Goal: Transaction & Acquisition: Purchase product/service

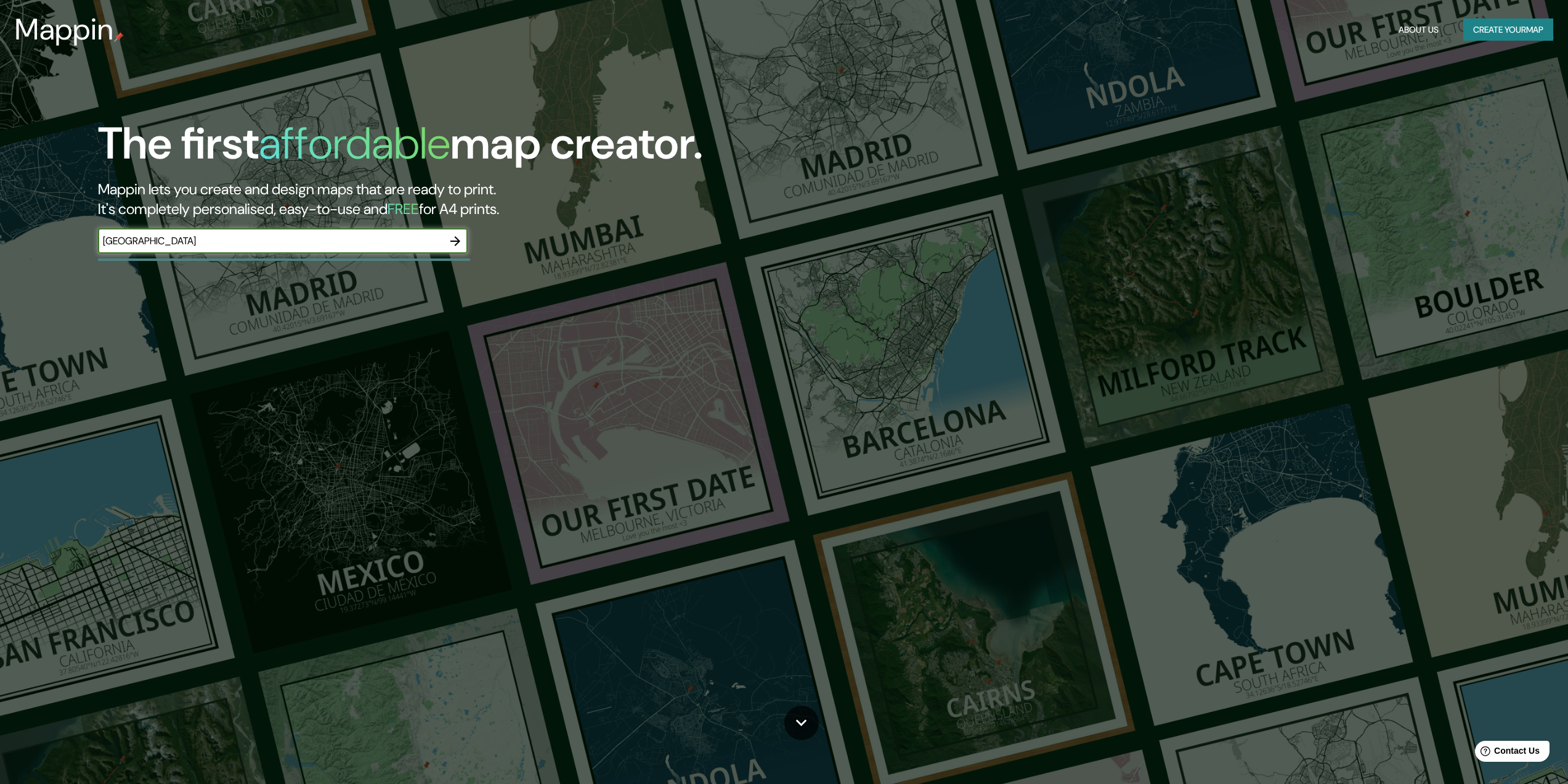
type input "[GEOGRAPHIC_DATA]"
click at [457, 241] on icon "button" at bounding box center [455, 240] width 15 height 15
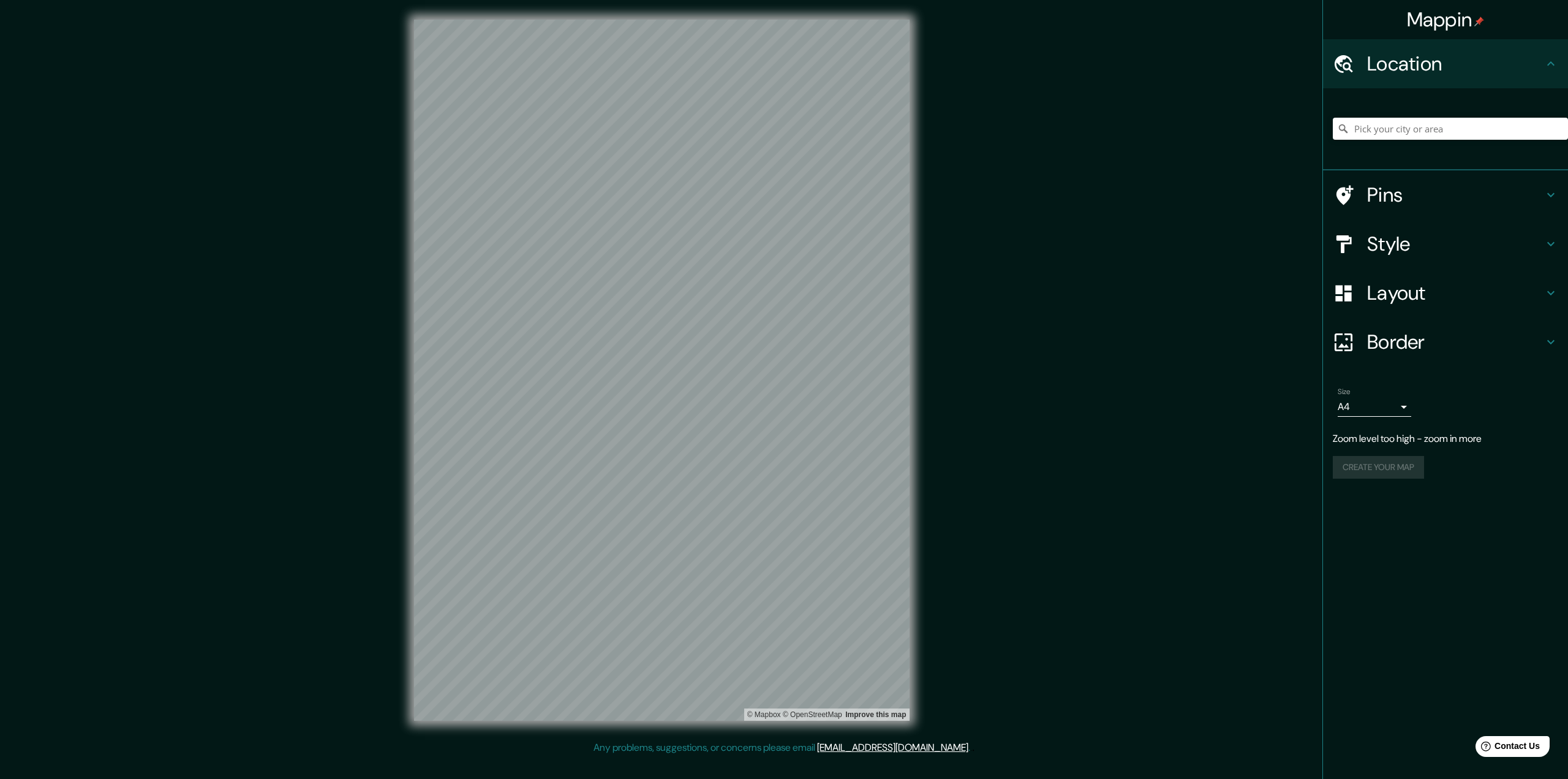
click at [1439, 344] on h4 "Border" at bounding box center [1455, 342] width 177 height 25
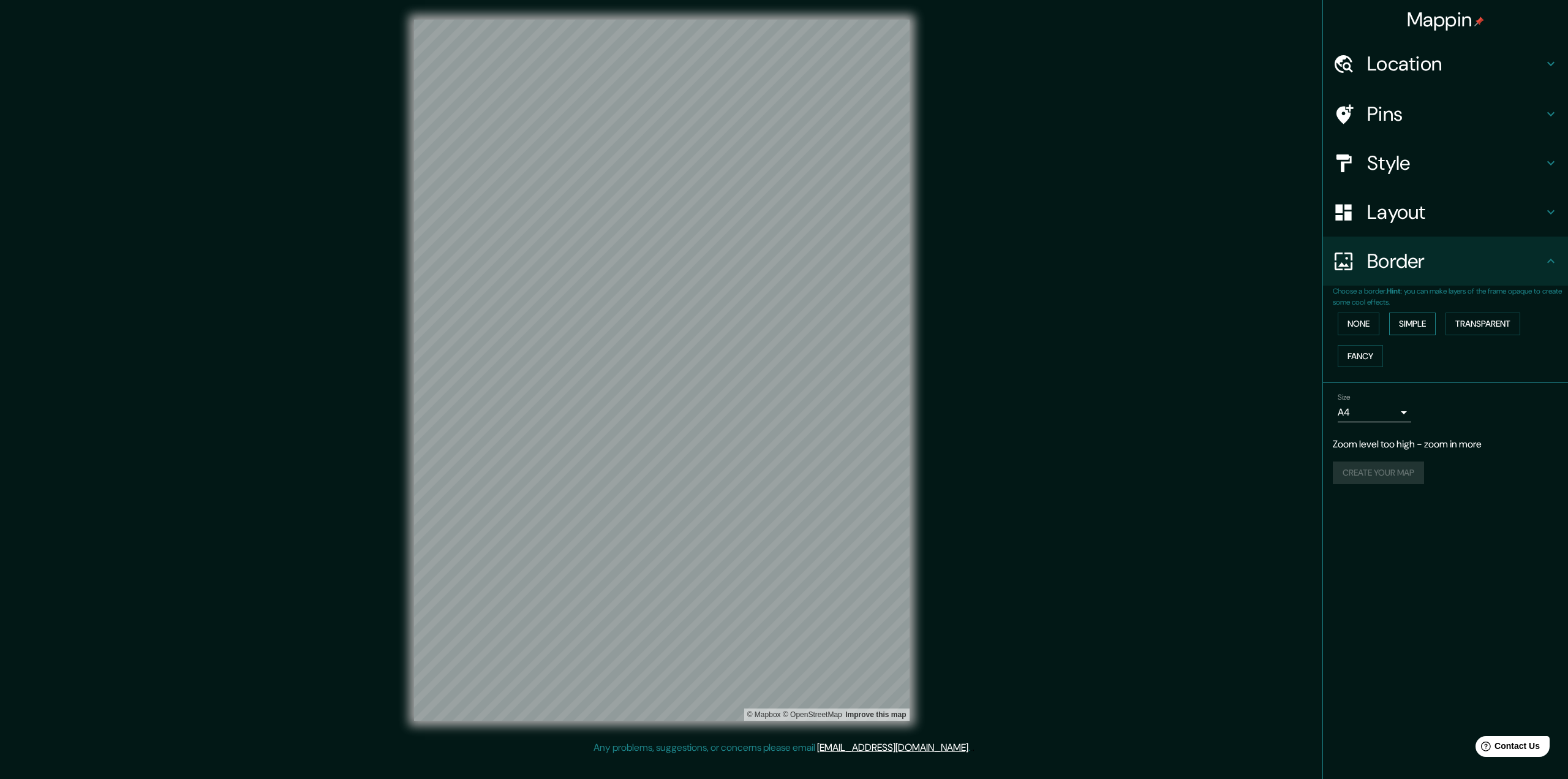
click at [1422, 325] on button "Simple" at bounding box center [1411, 323] width 46 height 23
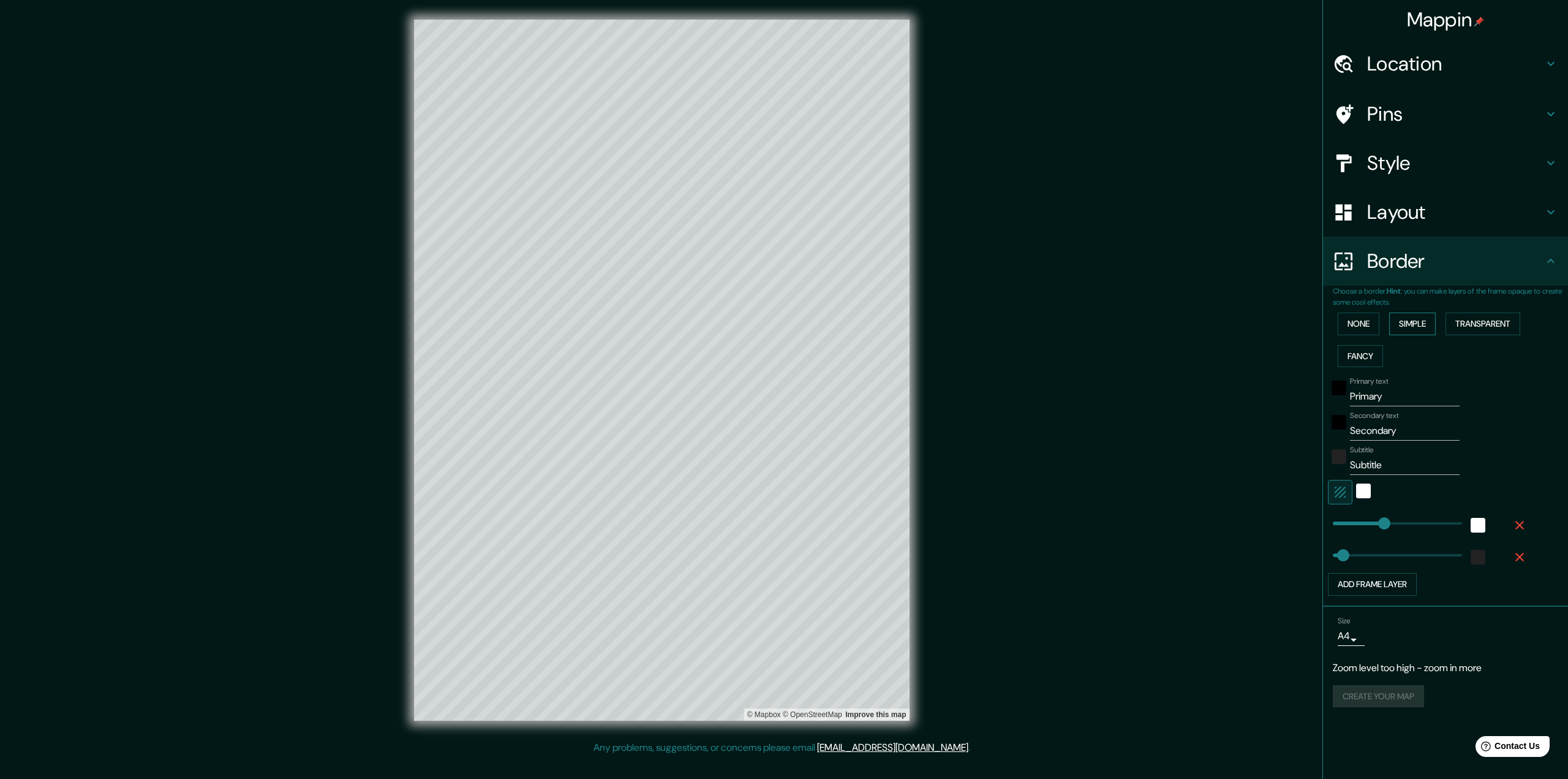
click at [1422, 325] on button "Simple" at bounding box center [1411, 323] width 46 height 23
type input "324"
type input "65"
click at [1349, 327] on button "None" at bounding box center [1358, 323] width 41 height 23
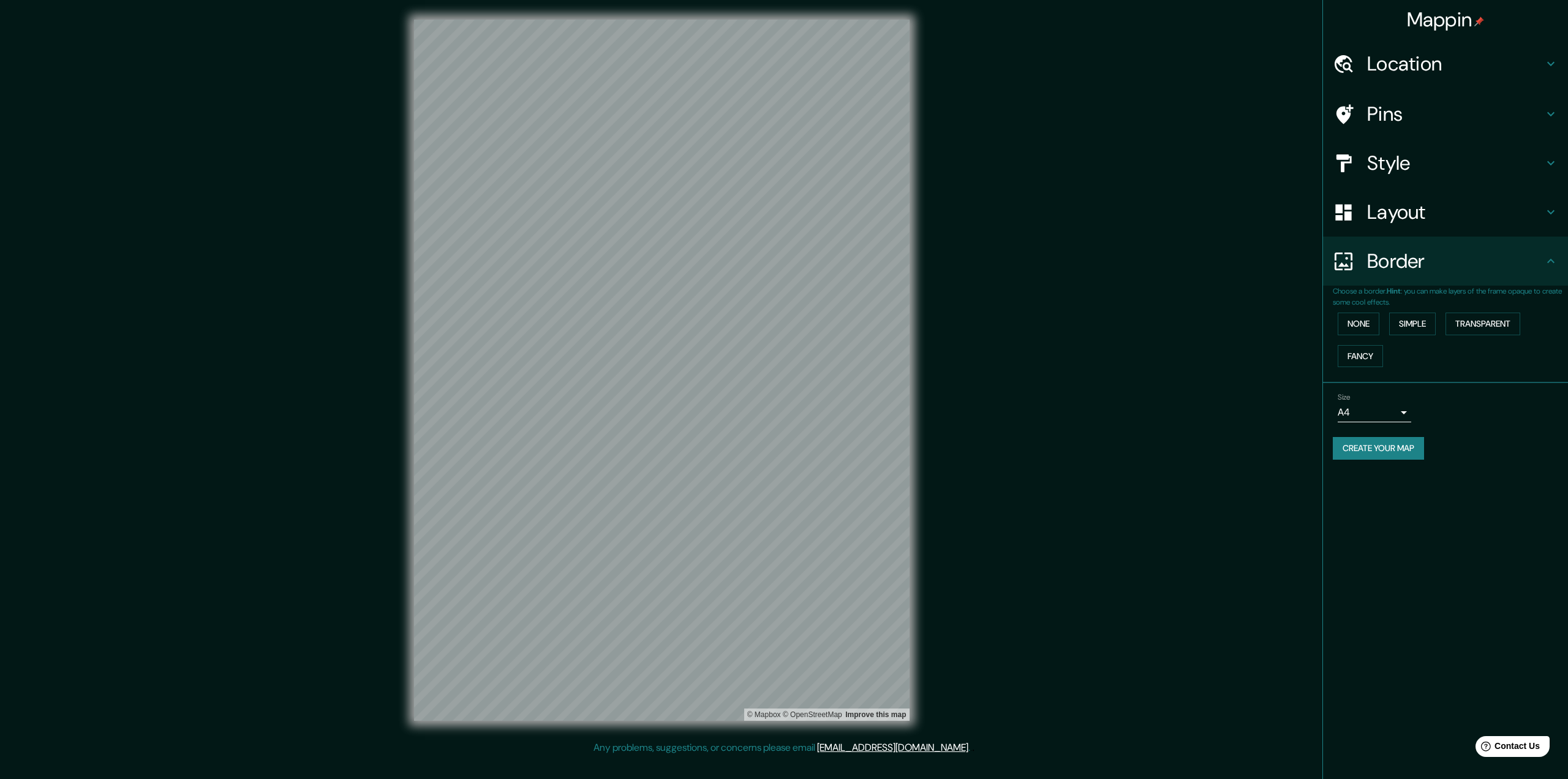
click at [1413, 110] on h4 "Pins" at bounding box center [1455, 114] width 177 height 25
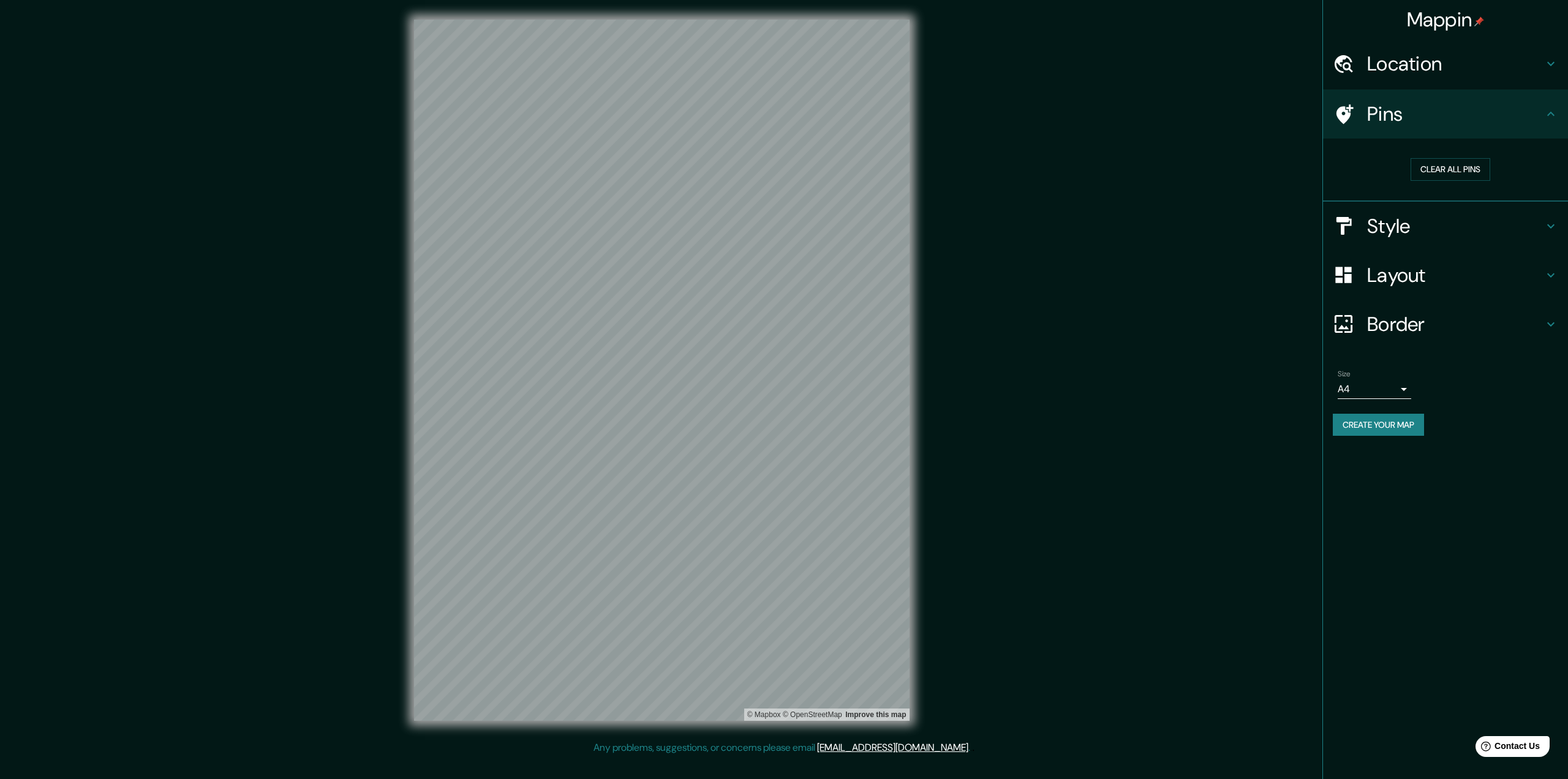
click at [1421, 65] on h4 "Location" at bounding box center [1455, 63] width 177 height 25
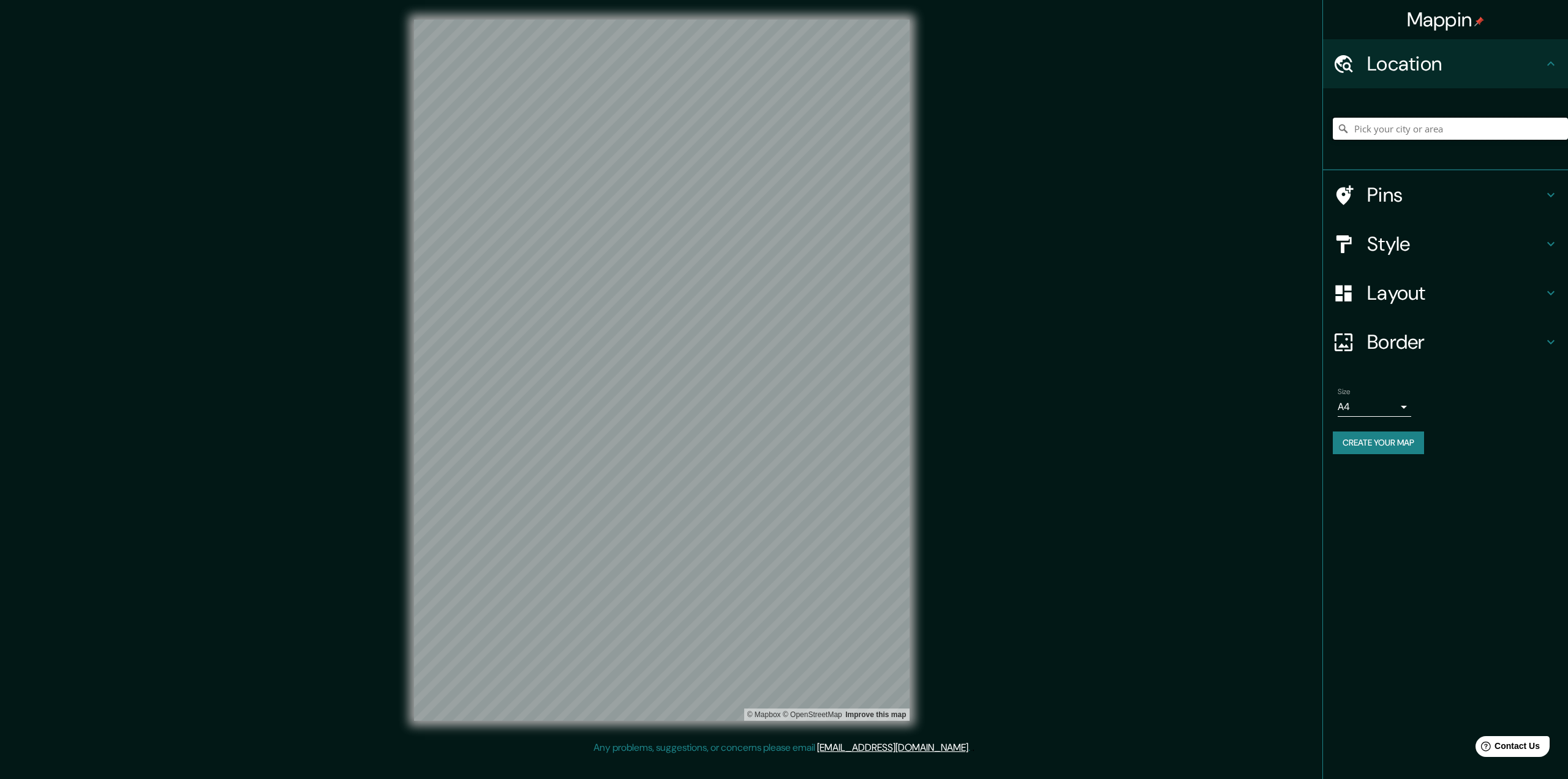
click at [1401, 127] on input "Pick your city or area" at bounding box center [1450, 128] width 235 height 22
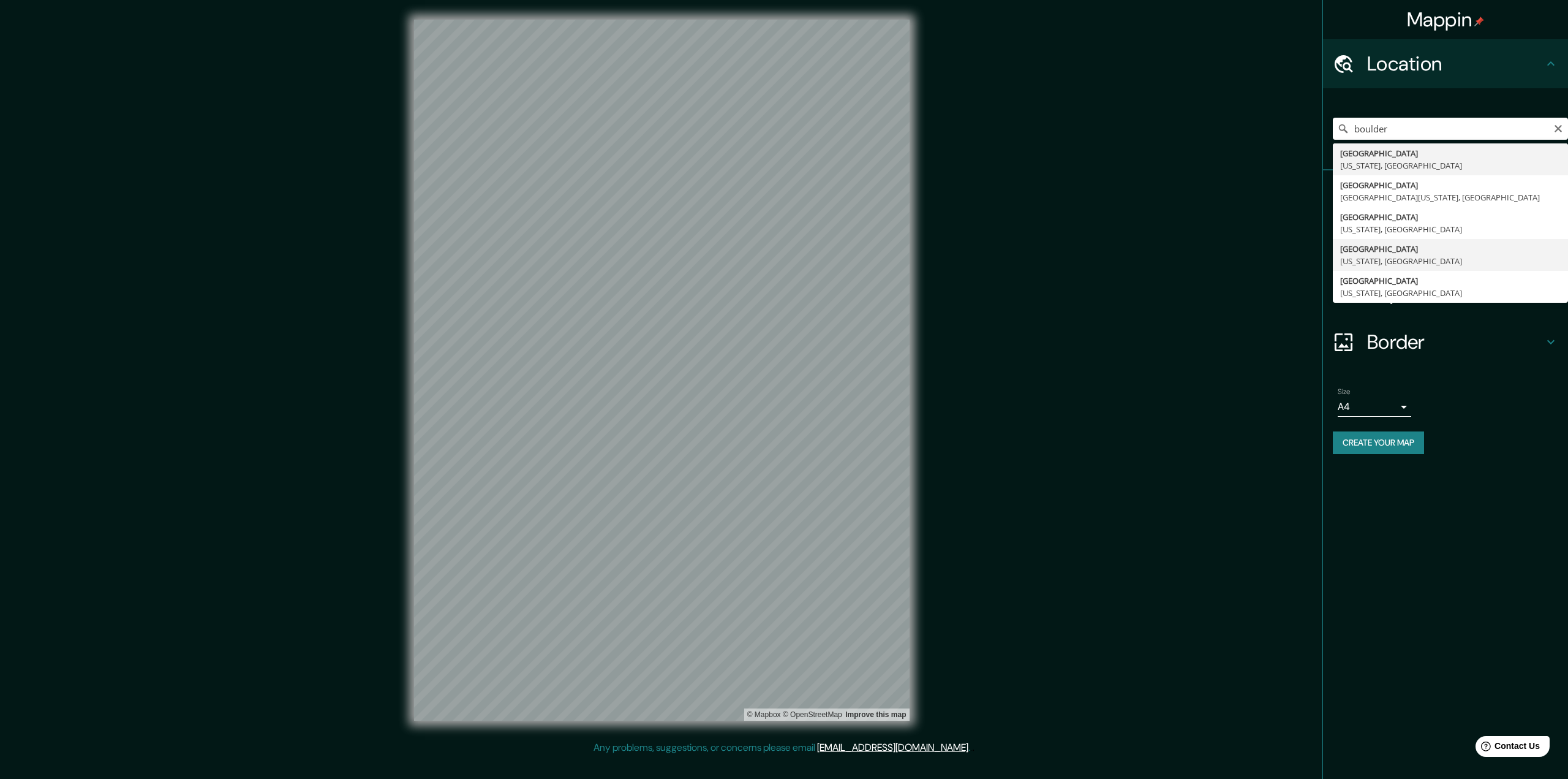
type input "[GEOGRAPHIC_DATA], [US_STATE], [GEOGRAPHIC_DATA]"
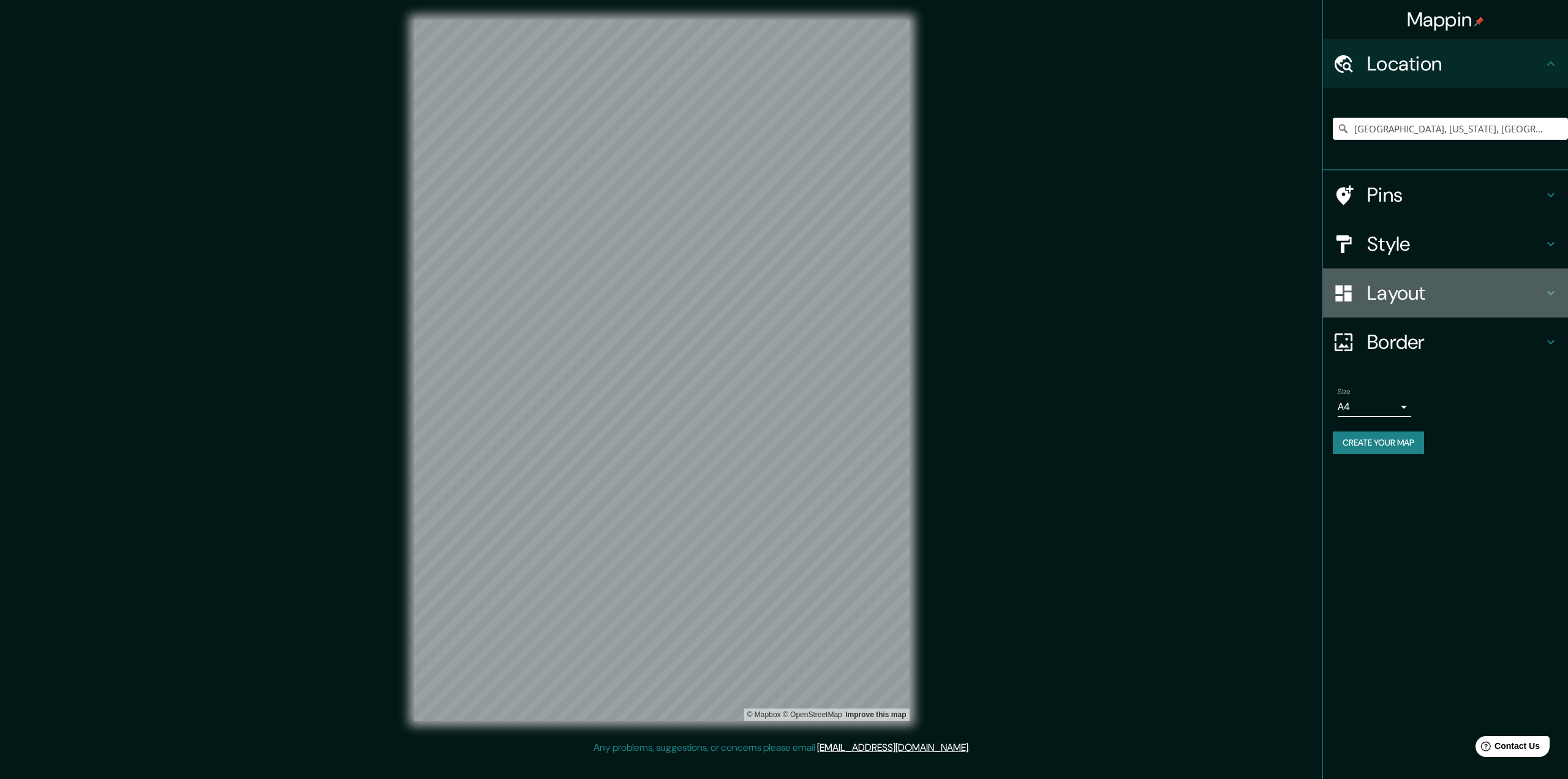
click at [1396, 298] on h4 "Layout" at bounding box center [1455, 292] width 177 height 25
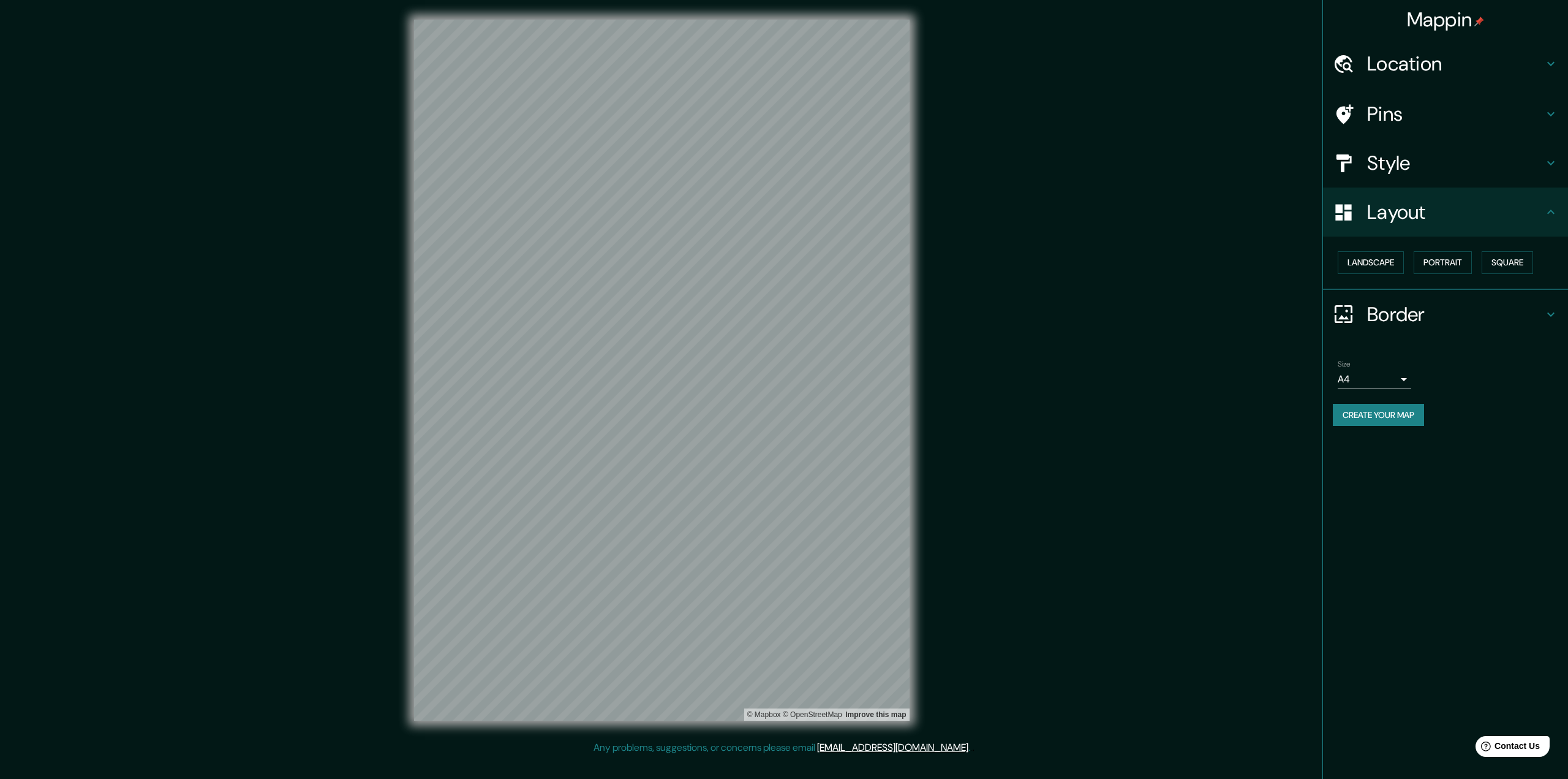
click at [1439, 160] on h4 "Style" at bounding box center [1455, 163] width 177 height 25
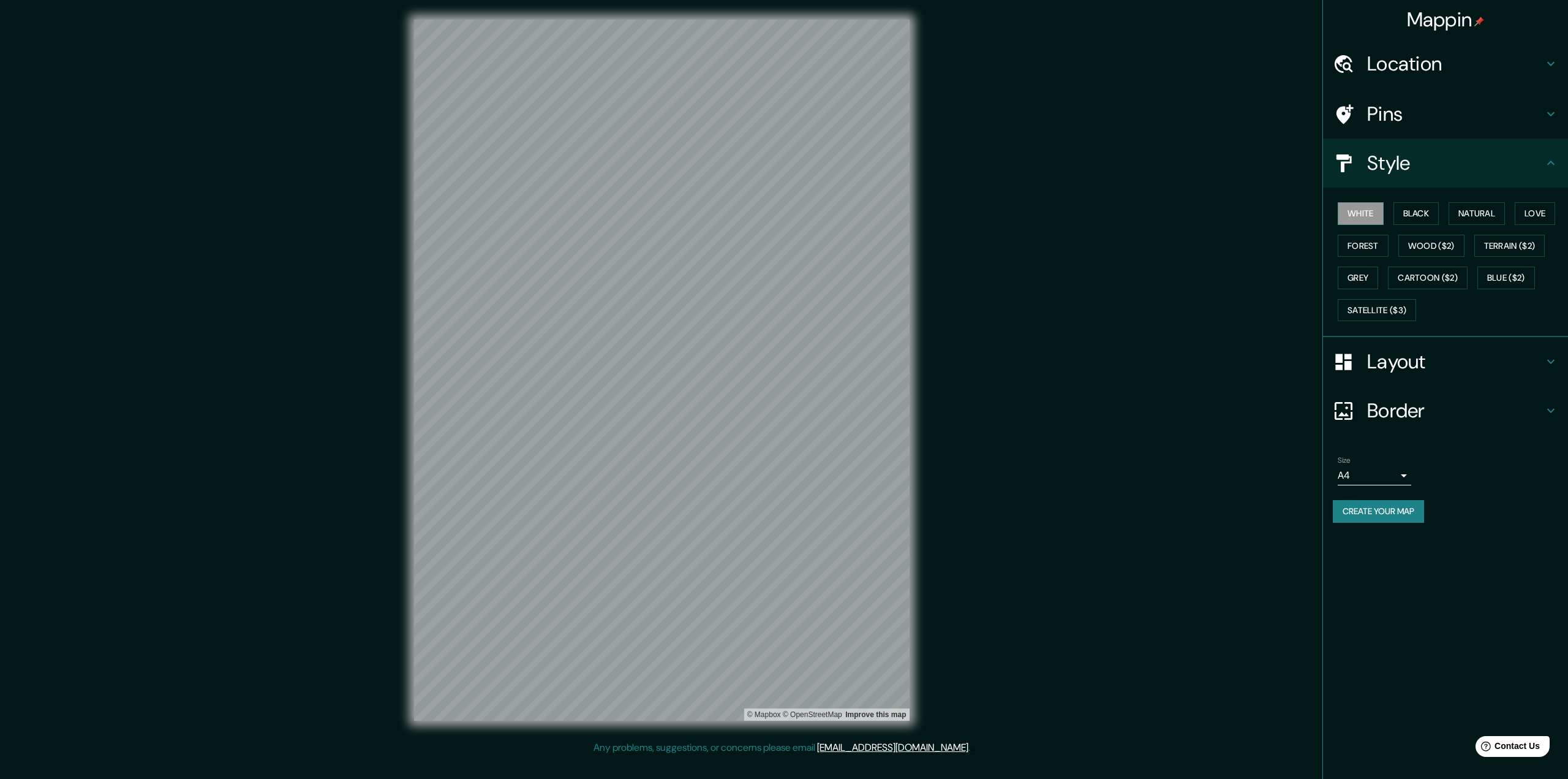
click at [1401, 358] on h4 "Layout" at bounding box center [1455, 361] width 177 height 25
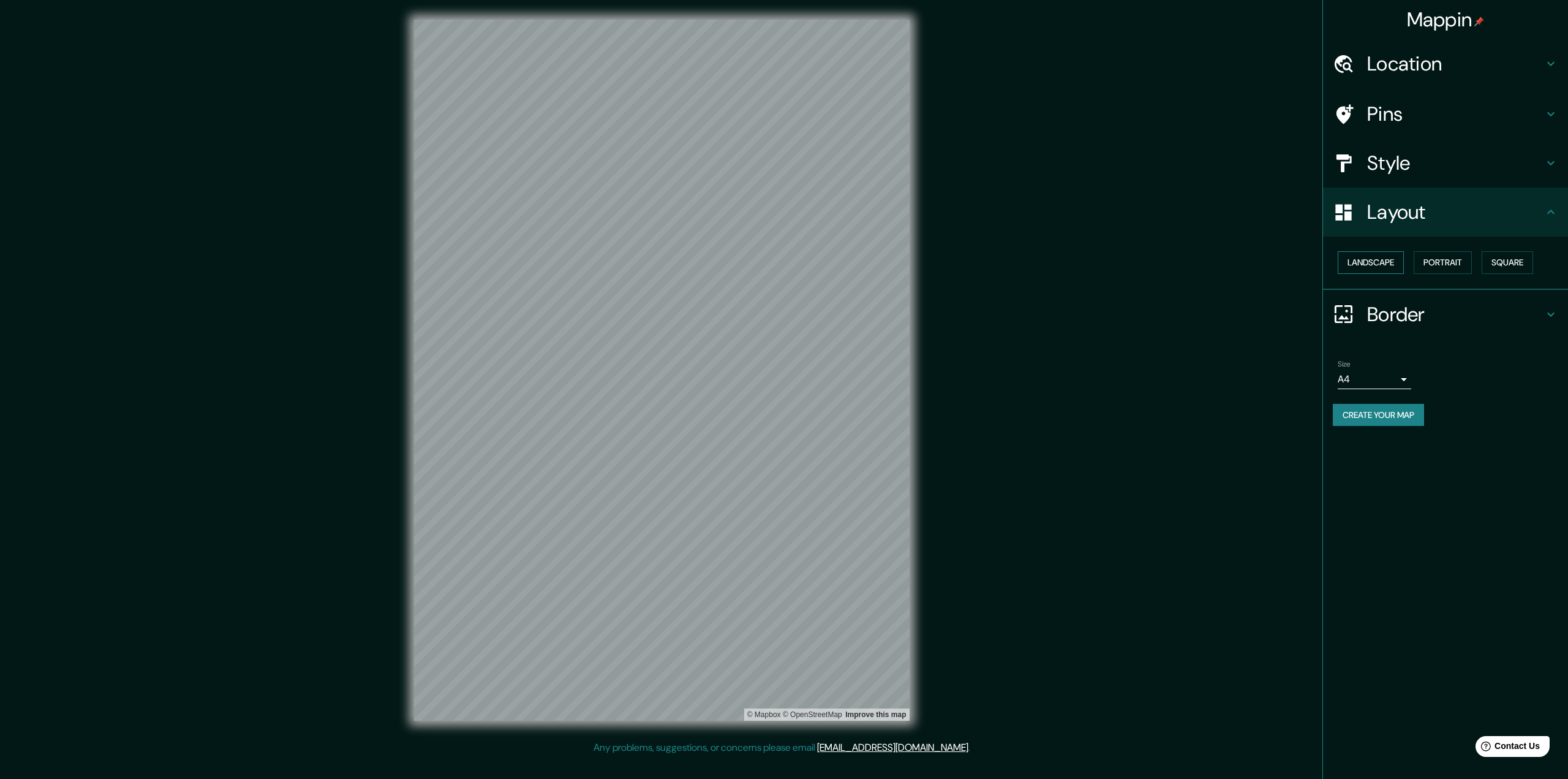
click at [1369, 265] on button "Landscape" at bounding box center [1370, 262] width 66 height 23
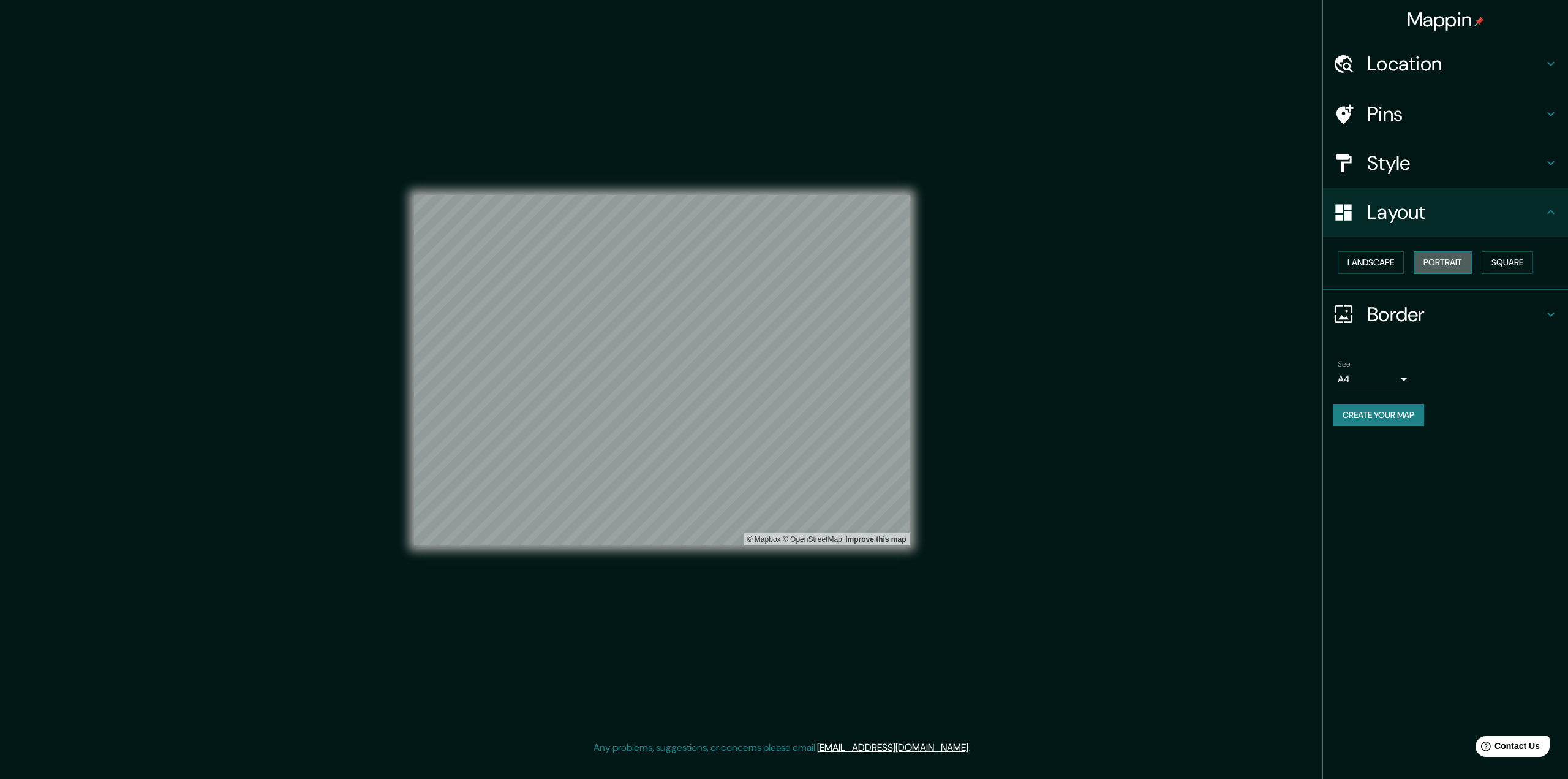
click at [1436, 263] on button "Portrait" at bounding box center [1442, 262] width 58 height 23
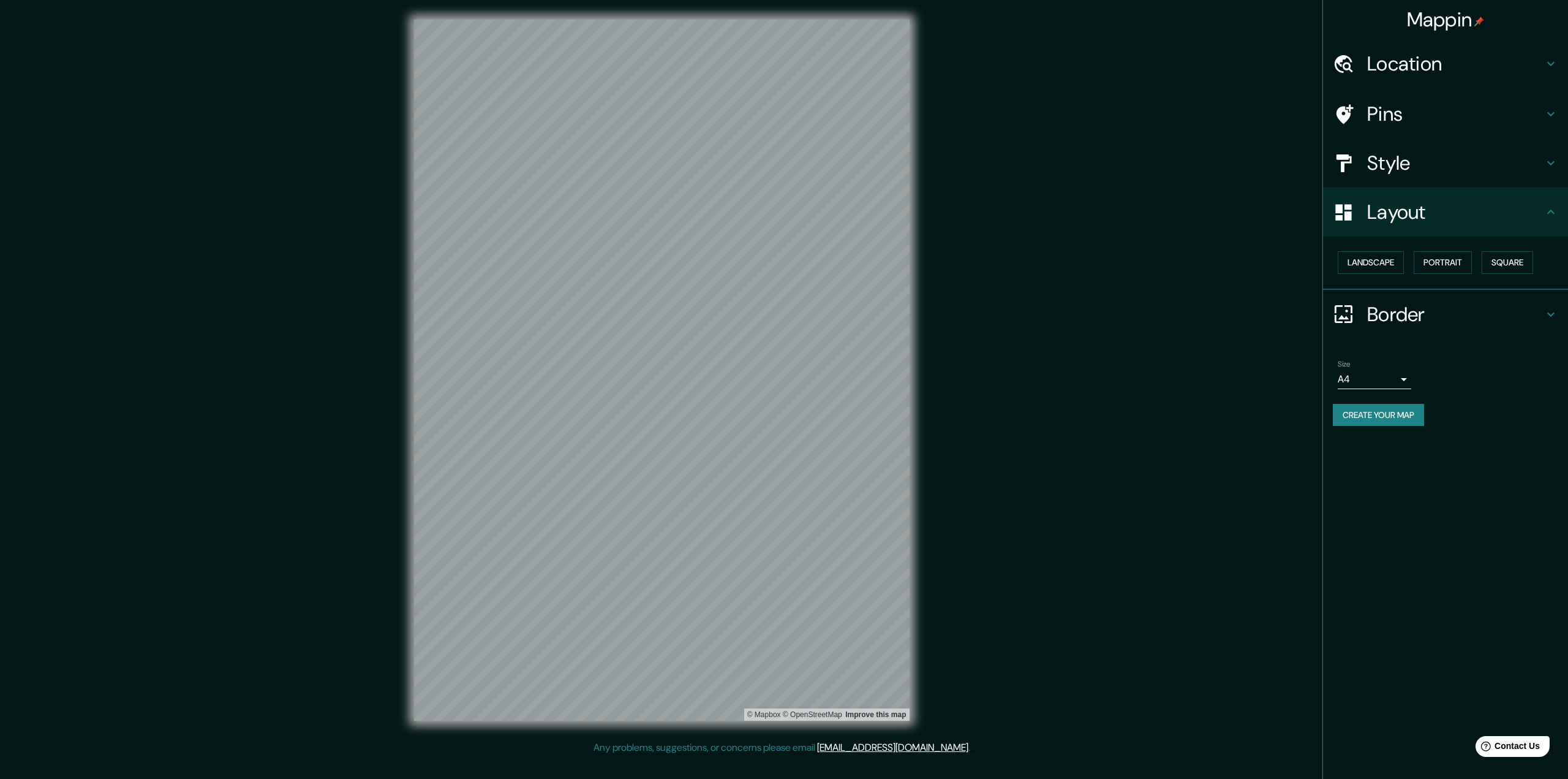
click at [1519, 309] on h4 "Border" at bounding box center [1455, 314] width 177 height 25
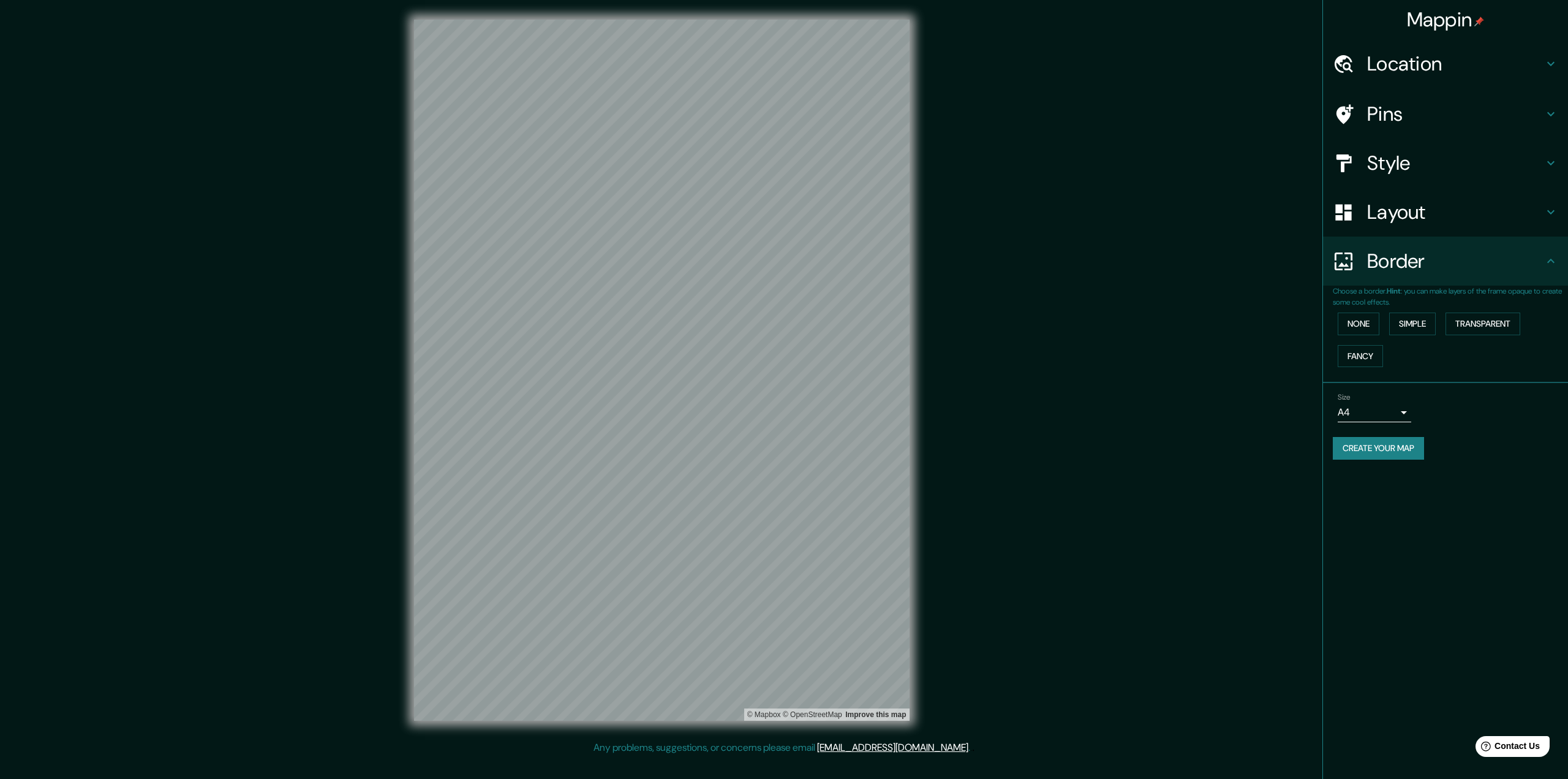
click at [1403, 161] on h4 "Style" at bounding box center [1455, 163] width 177 height 25
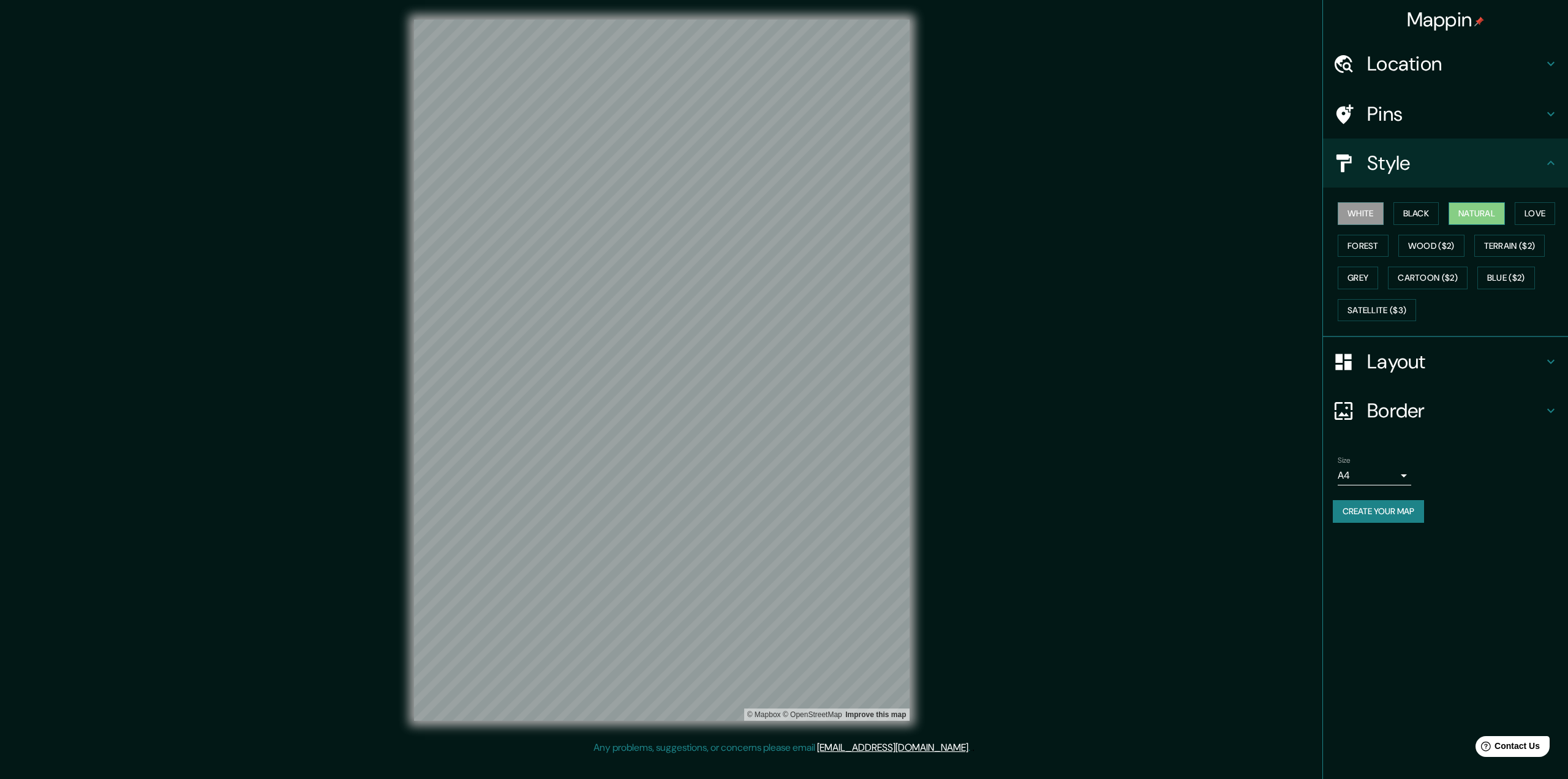
click at [1487, 214] on button "Natural" at bounding box center [1476, 213] width 56 height 23
click at [1550, 212] on button "Love" at bounding box center [1534, 213] width 40 height 23
click at [1363, 247] on button "Forest" at bounding box center [1363, 246] width 51 height 23
click at [1447, 246] on button "Wood ($2)" at bounding box center [1431, 246] width 66 height 23
click at [1500, 252] on button "Terrain ($2)" at bounding box center [1510, 246] width 71 height 23
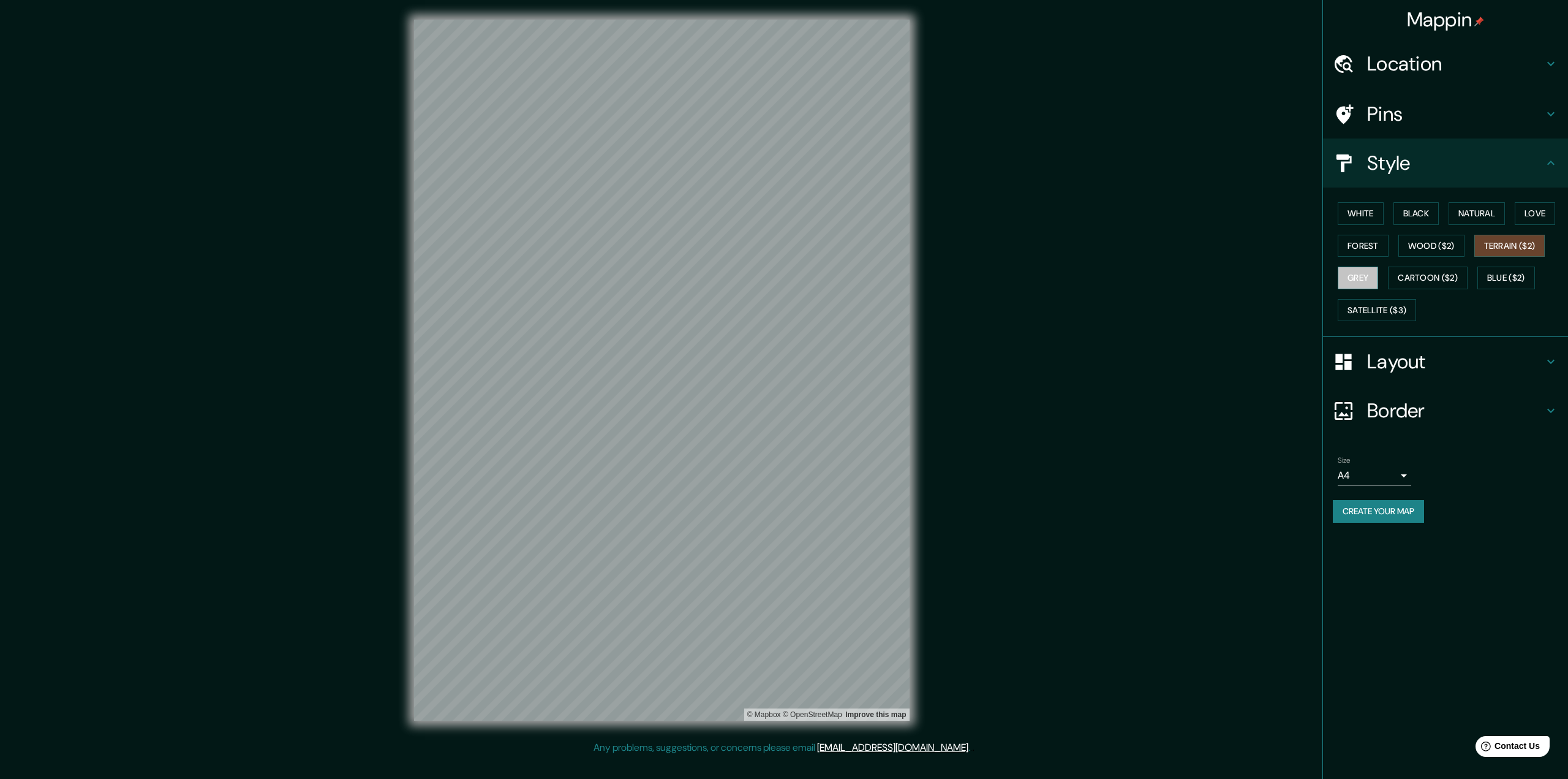
click at [1362, 281] on button "Grey" at bounding box center [1357, 277] width 40 height 23
click at [1427, 281] on button "Cartoon ($2)" at bounding box center [1427, 277] width 80 height 23
click at [1505, 278] on button "Blue ($2)" at bounding box center [1506, 277] width 57 height 23
click at [1379, 310] on button "Satellite ($3)" at bounding box center [1376, 310] width 78 height 23
click at [1365, 215] on button "White" at bounding box center [1360, 213] width 46 height 23
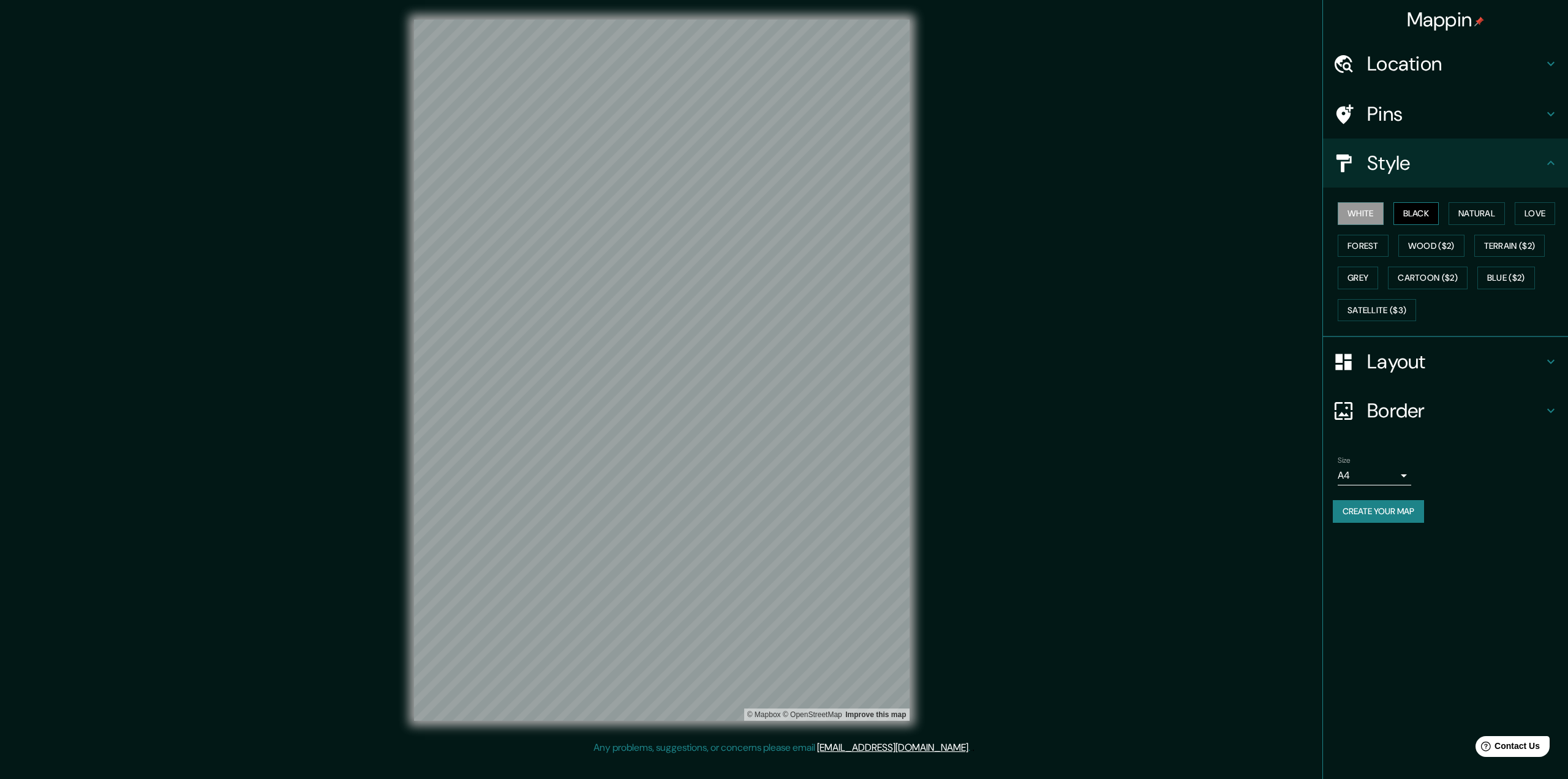
click at [1426, 215] on button "Black" at bounding box center [1416, 213] width 46 height 23
click at [1477, 217] on button "Natural" at bounding box center [1476, 213] width 56 height 23
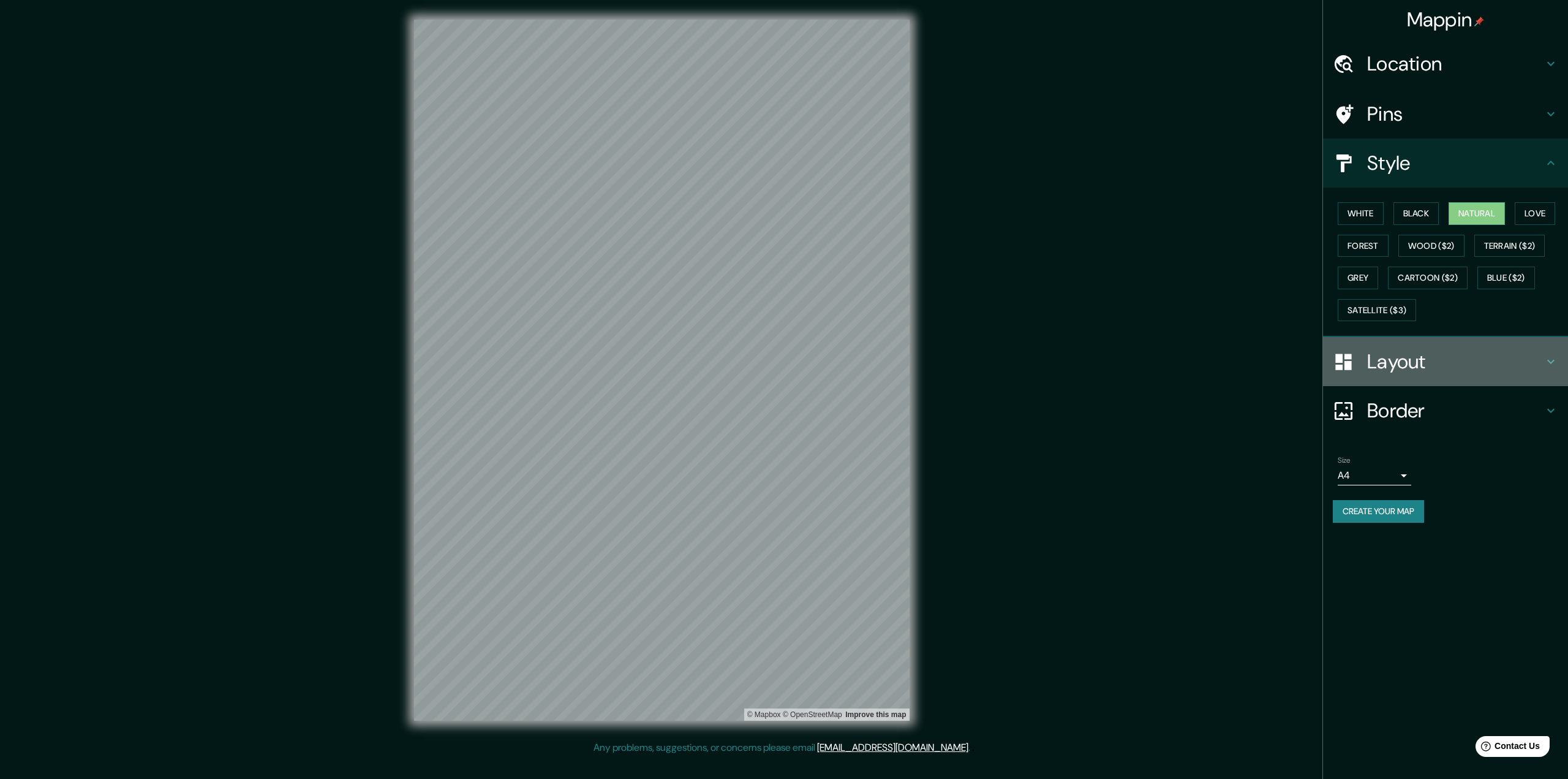
click at [1396, 365] on h4 "Layout" at bounding box center [1455, 361] width 177 height 25
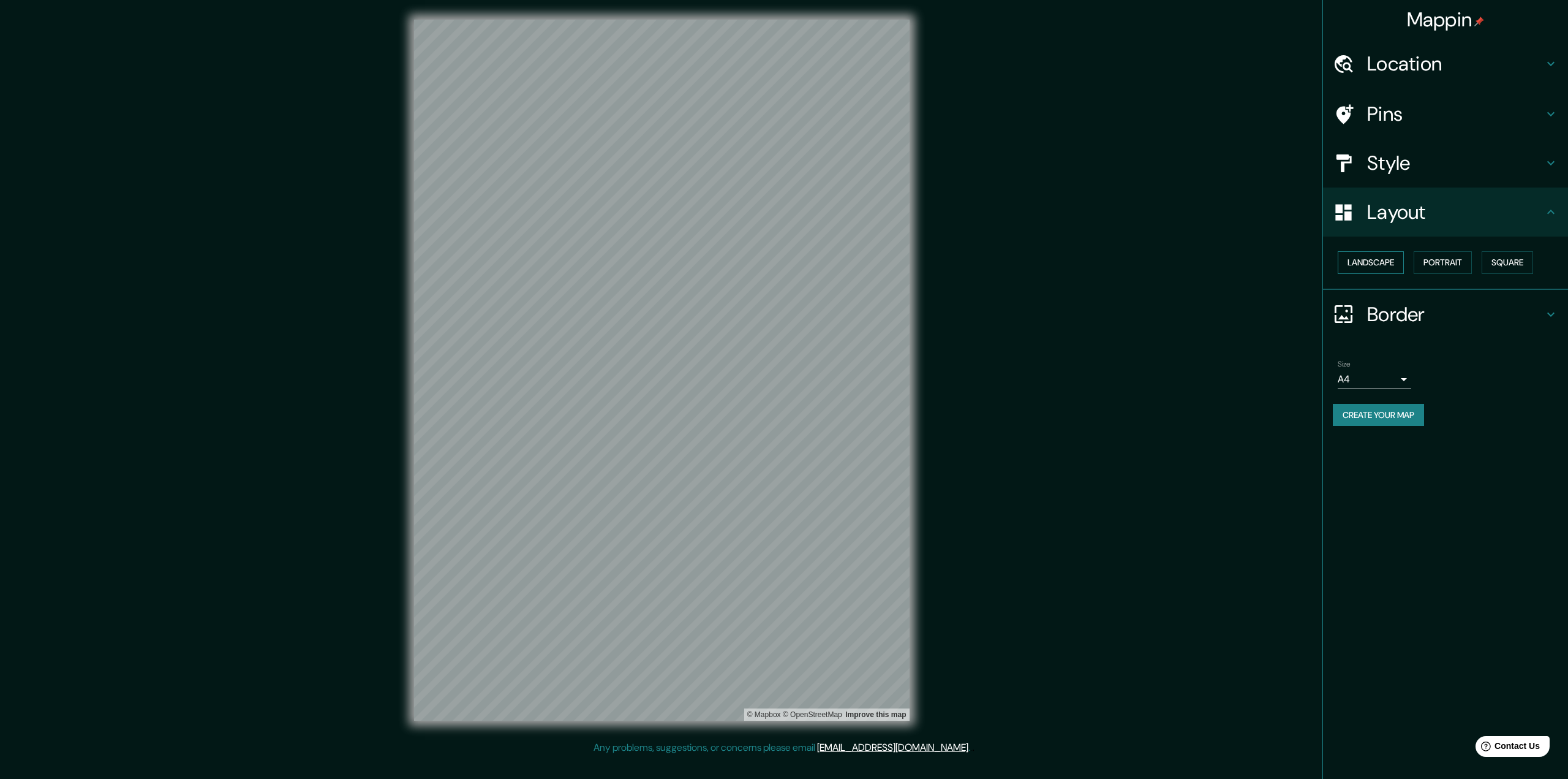
click at [1371, 263] on button "Landscape" at bounding box center [1370, 262] width 66 height 23
